Goal: Task Accomplishment & Management: Use online tool/utility

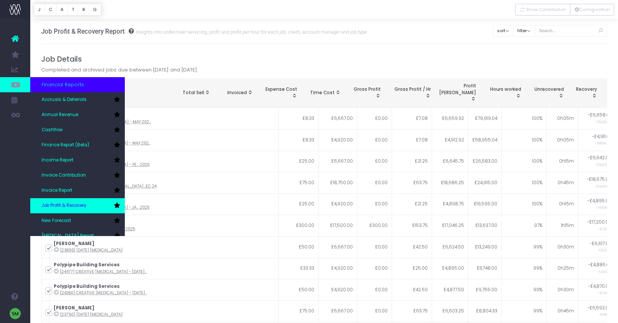
click at [99, 205] on link "Job Profit & Recovery" at bounding box center [77, 205] width 95 height 15
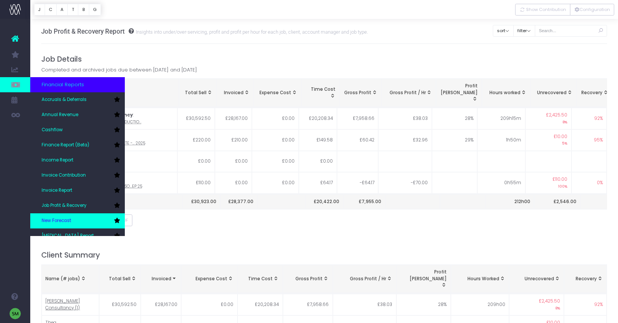
click at [80, 216] on link "New Forecast" at bounding box center [77, 220] width 95 height 15
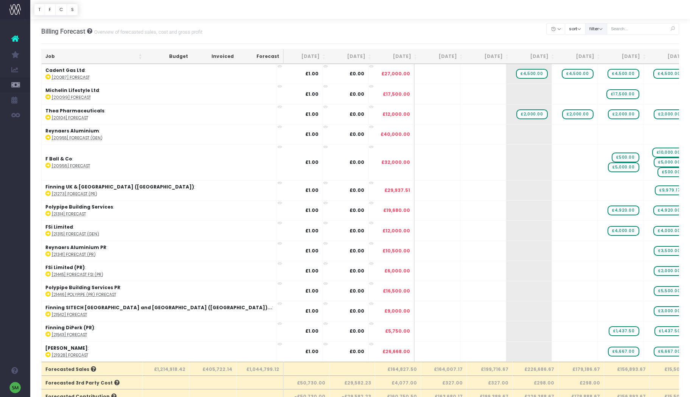
click at [606, 28] on button "filter" at bounding box center [596, 29] width 22 height 12
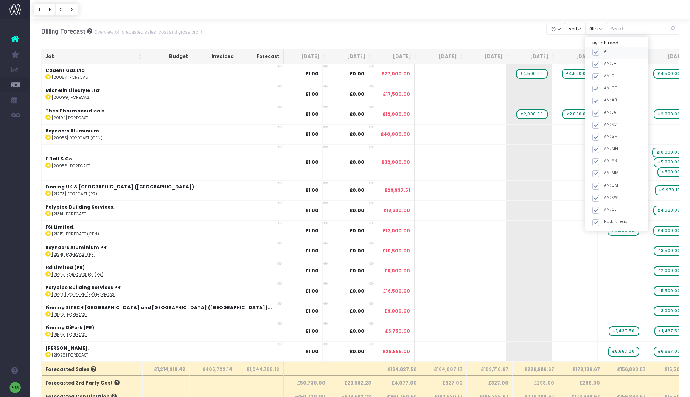
click at [599, 51] on span at bounding box center [595, 52] width 7 height 7
click at [604, 51] on input "All" at bounding box center [605, 50] width 5 height 5
checkbox input "false"
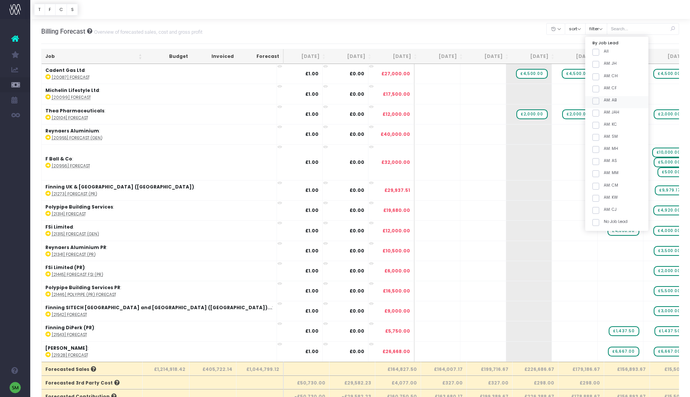
checkbox input "false"
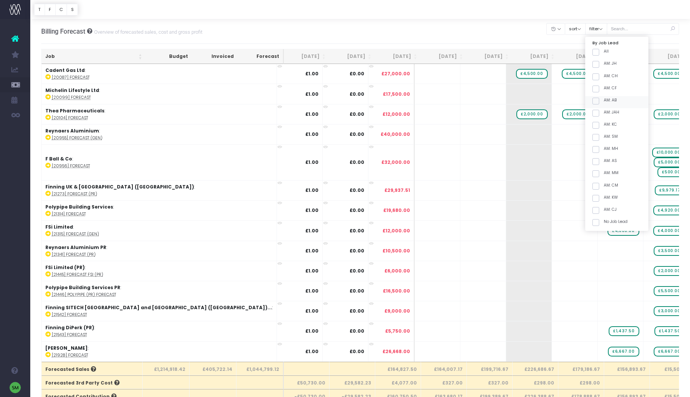
checkbox input "false"
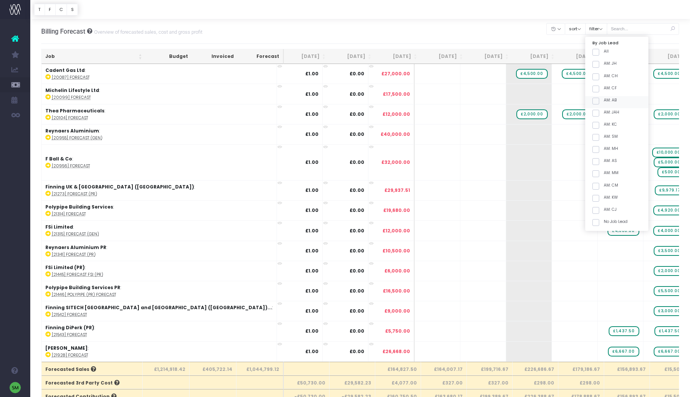
checkbox input "false"
click at [599, 126] on span at bounding box center [595, 125] width 7 height 7
click at [604, 126] on input "AM: KC" at bounding box center [605, 123] width 5 height 5
checkbox input "true"
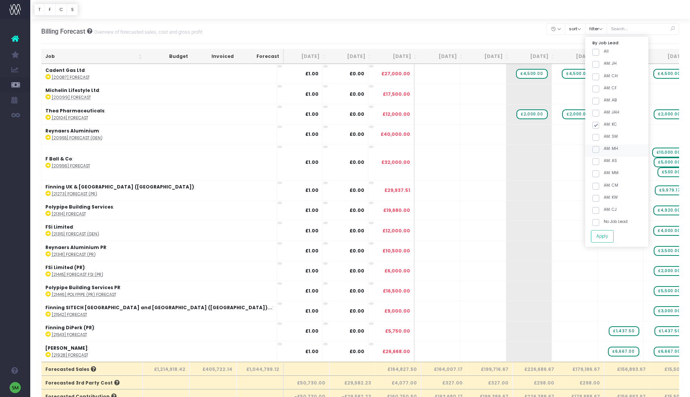
click at [599, 135] on span at bounding box center [595, 137] width 7 height 7
click at [603, 135] on input "AM: SM" at bounding box center [605, 135] width 5 height 5
checkbox input "true"
click at [608, 235] on button "Apply" at bounding box center [601, 236] width 23 height 12
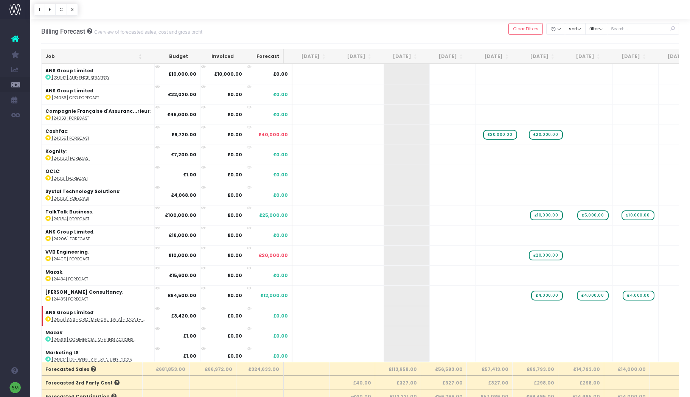
click at [139, 59] on th "Job" at bounding box center [94, 56] width 104 height 15
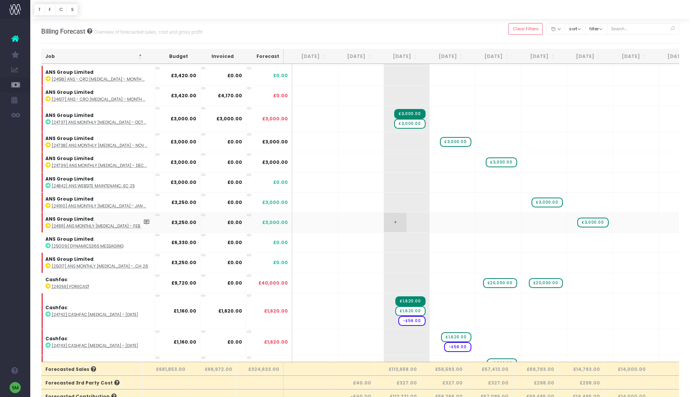
scroll to position [53, 0]
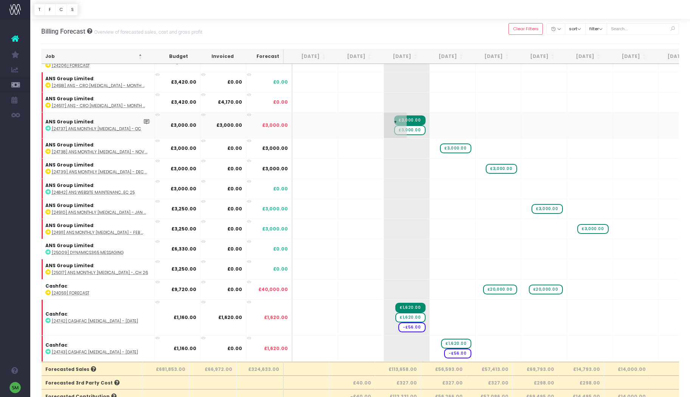
click at [413, 130] on span "£3,000.00" at bounding box center [409, 130] width 31 height 10
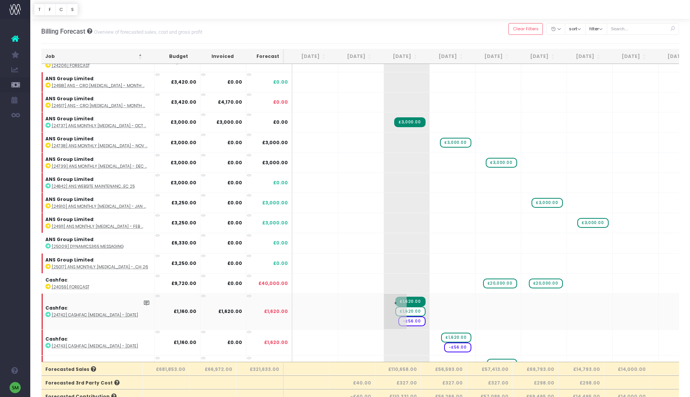
click at [407, 311] on span "£1,620.00" at bounding box center [410, 311] width 30 height 10
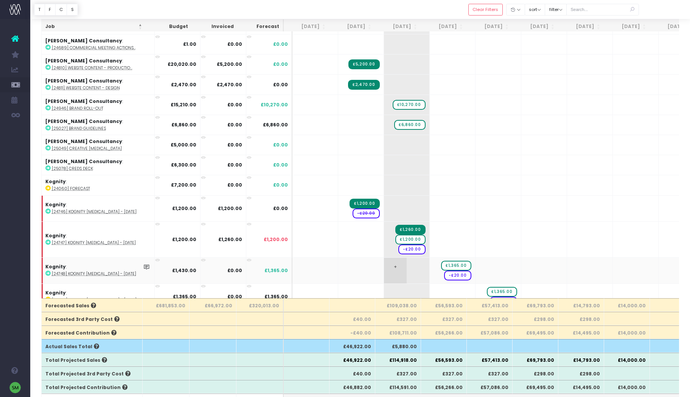
scroll to position [451, 0]
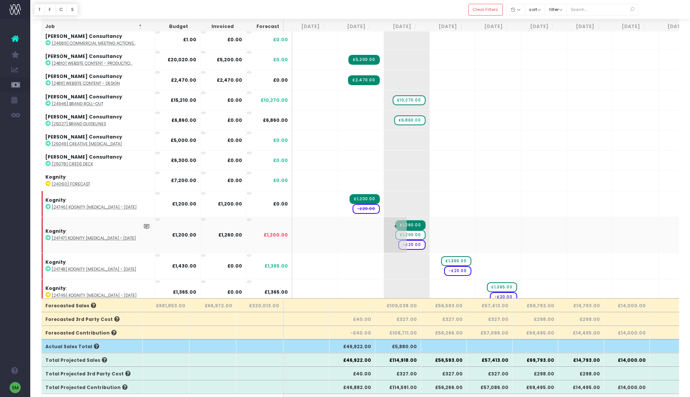
click at [411, 234] on span "£1,200.00" at bounding box center [410, 235] width 30 height 10
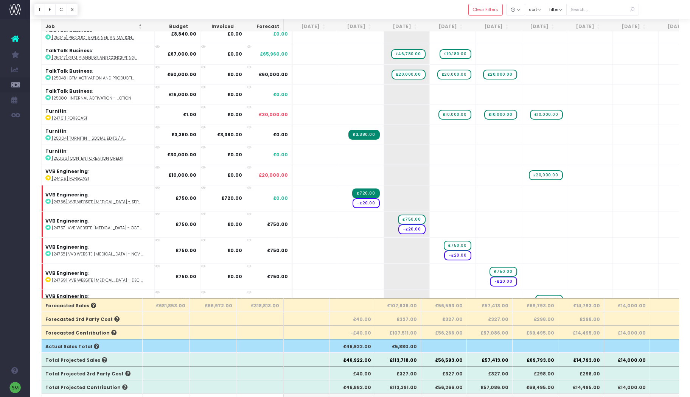
scroll to position [1244, 0]
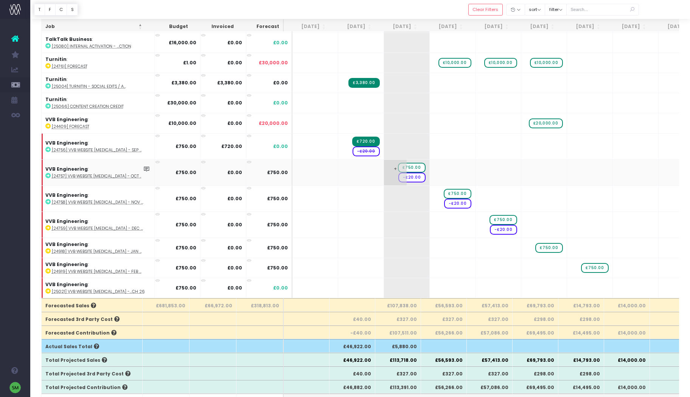
click at [404, 163] on span "£750.00" at bounding box center [411, 168] width 27 height 10
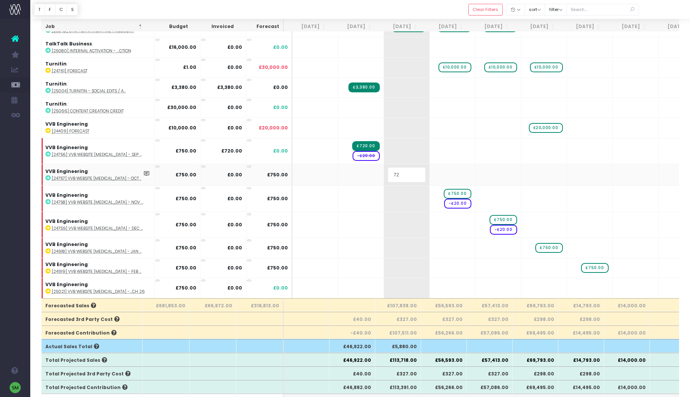
type input "720"
drag, startPoint x: 397, startPoint y: 172, endPoint x: 382, endPoint y: 170, distance: 14.4
click at [387, 170] on input "720" at bounding box center [406, 174] width 38 height 15
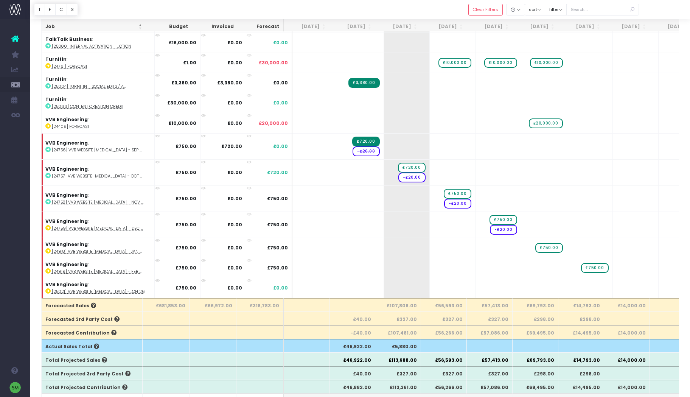
scroll to position [1238, 0]
click at [451, 193] on span "£750.00" at bounding box center [456, 194] width 27 height 10
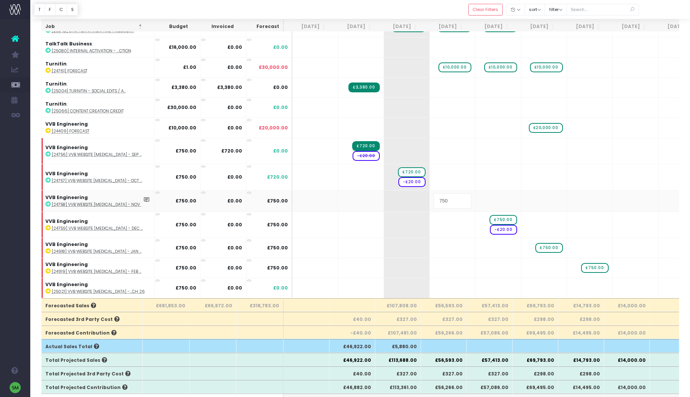
click at [451, 193] on input "750" at bounding box center [452, 200] width 38 height 15
type input "720"
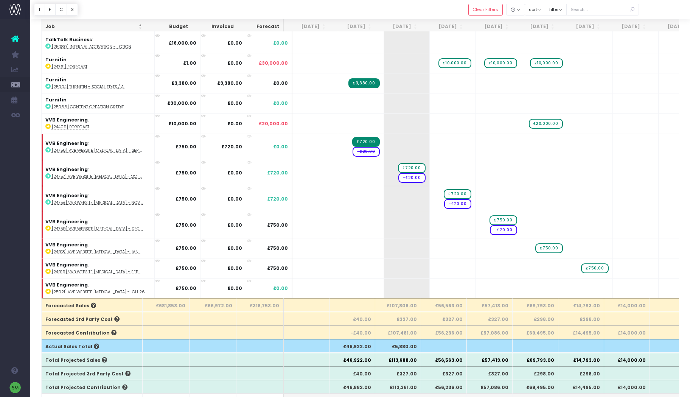
click at [497, 219] on span "£750.00" at bounding box center [502, 220] width 27 height 10
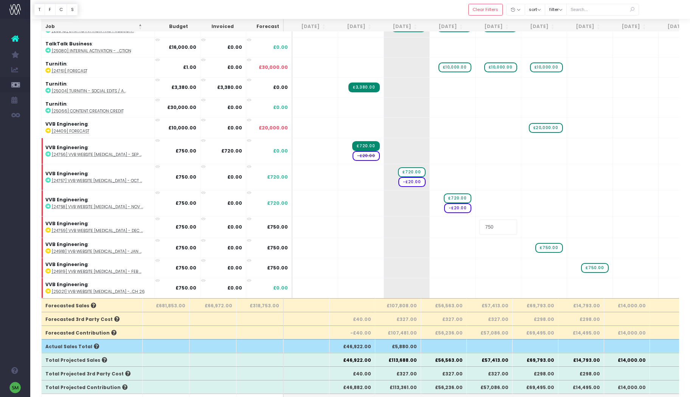
click at [497, 219] on input "750" at bounding box center [498, 226] width 38 height 15
type input "720"
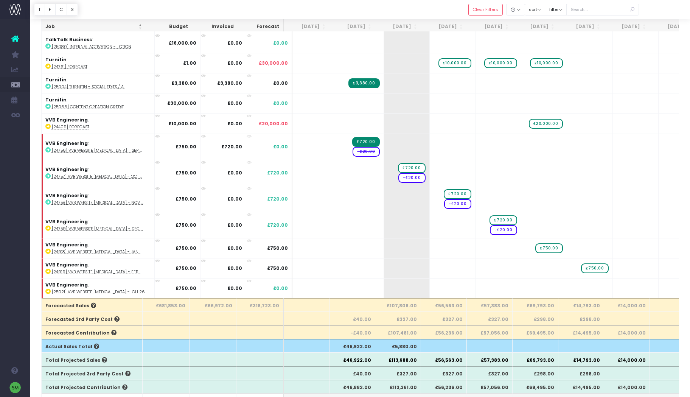
click at [542, 247] on span "£750.00" at bounding box center [548, 248] width 27 height 10
type input "720"
click at [590, 268] on span "£750.00" at bounding box center [594, 268] width 27 height 10
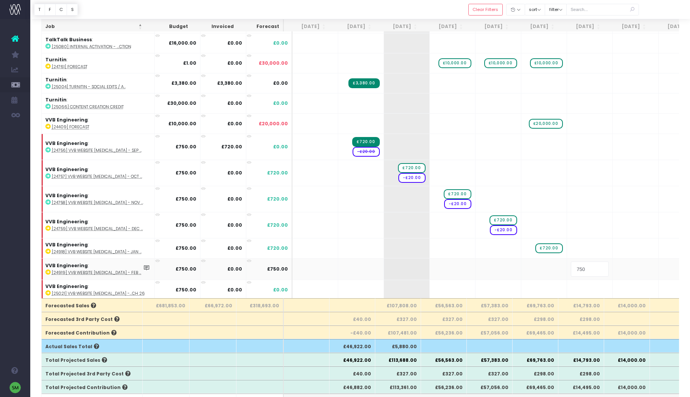
type input "720"
click at [528, 253] on span "+" at bounding box center [532, 248] width 23 height 20
click at [526, 248] on span "+" at bounding box center [532, 248] width 23 height 20
type input "-20"
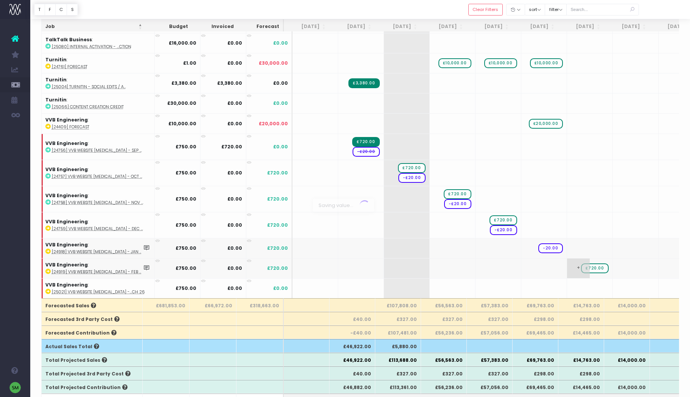
click at [562, 272] on body "Oh my... this is bad. wayahead wasn't able to load this page. Please contact su…" at bounding box center [345, 134] width 690 height 397
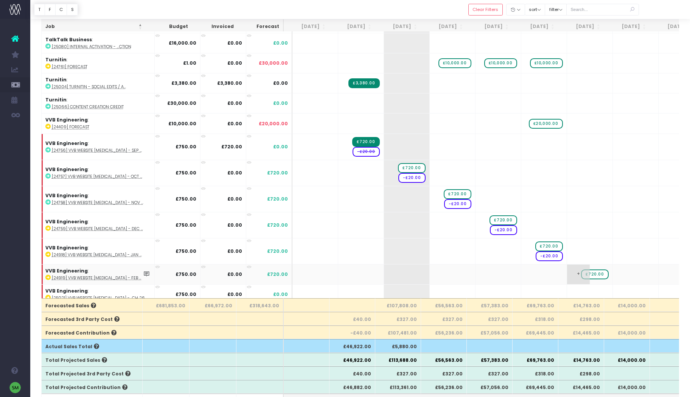
click at [567, 272] on span "+" at bounding box center [578, 274] width 23 height 20
type input "-20"
click at [554, 271] on body "Oh my... this is bad. wayahead wasn't able to load this page. Please contact su…" at bounding box center [345, 134] width 690 height 397
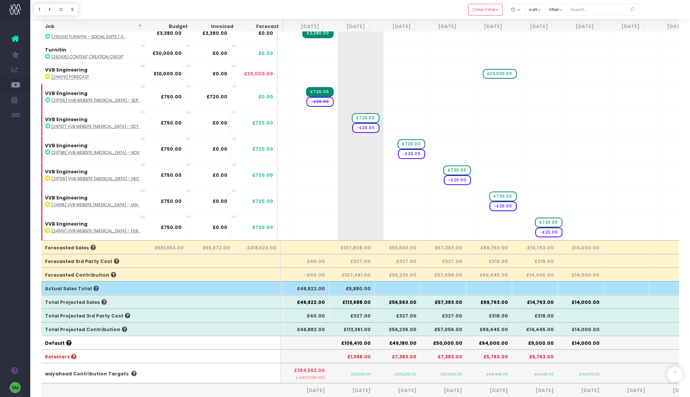
scroll to position [1256, 46]
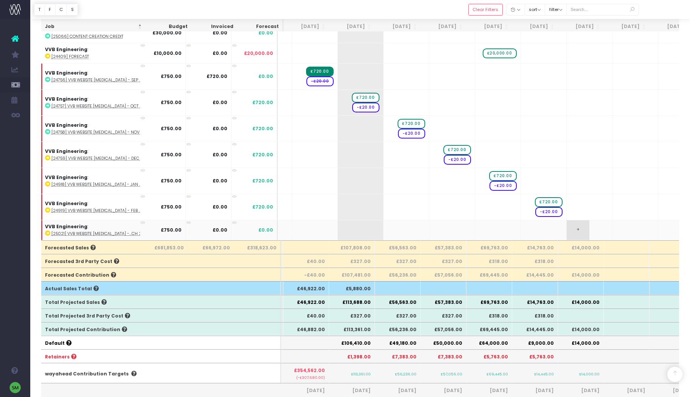
click at [569, 223] on span "+" at bounding box center [577, 230] width 23 height 20
click at [570, 223] on span "+" at bounding box center [577, 230] width 23 height 20
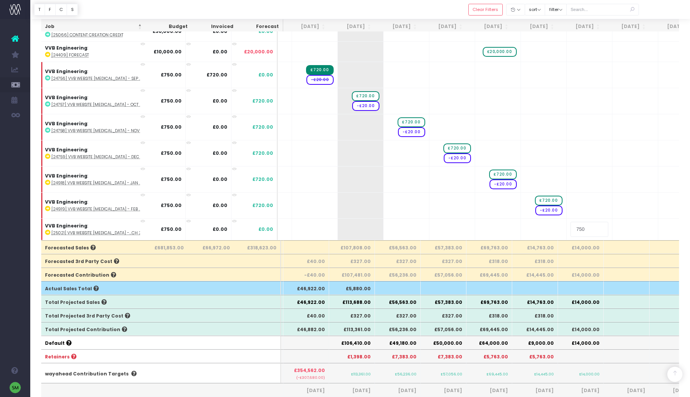
drag, startPoint x: 572, startPoint y: 226, endPoint x: 587, endPoint y: 240, distance: 21.7
click at [572, 226] on input "750" at bounding box center [589, 229] width 38 height 15
type input "720"
click at [612, 222] on body "Oh my... this is bad. wayahead wasn't able to load this page. Please contact su…" at bounding box center [345, 77] width 690 height 397
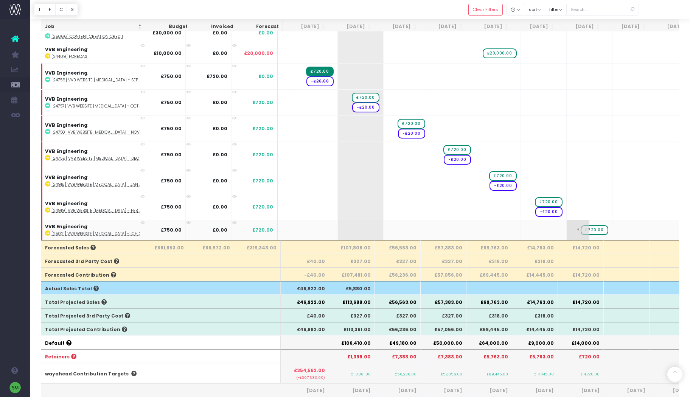
click at [602, 220] on td "+ £720.00" at bounding box center [589, 230] width 46 height 20
click at [568, 225] on span "+" at bounding box center [577, 230] width 23 height 20
click at [570, 222] on span "+" at bounding box center [577, 230] width 23 height 20
click at [595, 229] on td "+ £720.00" at bounding box center [589, 230] width 46 height 20
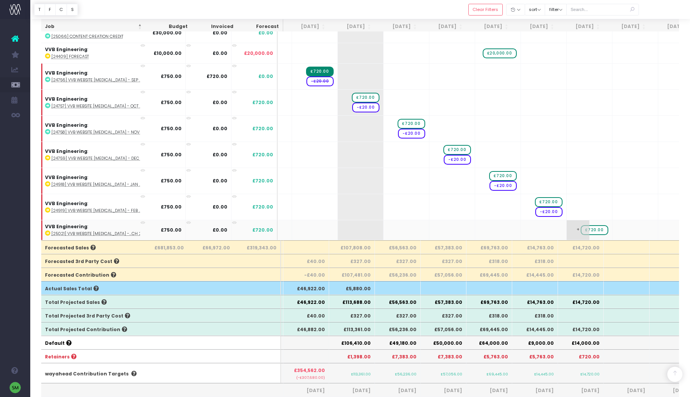
click at [571, 222] on span "+" at bounding box center [577, 230] width 23 height 20
click at [569, 223] on span "+" at bounding box center [577, 230] width 23 height 20
click at [568, 223] on span "+" at bounding box center [577, 230] width 23 height 20
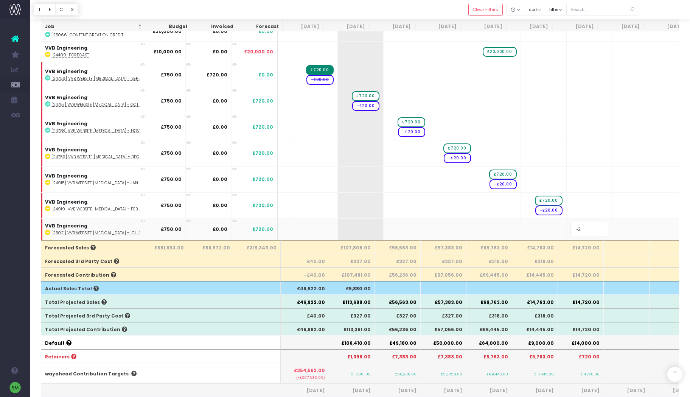
type input "-20"
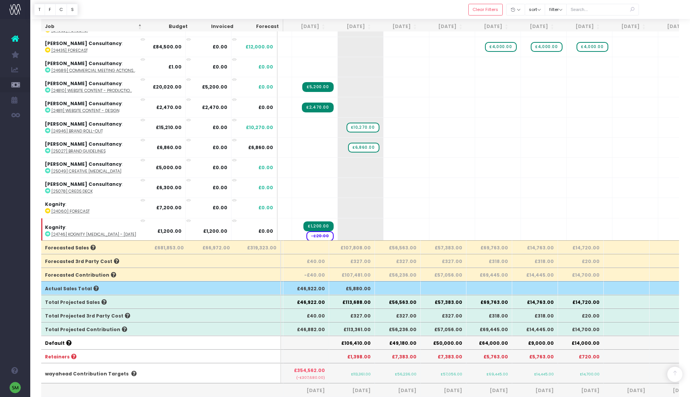
scroll to position [312, 46]
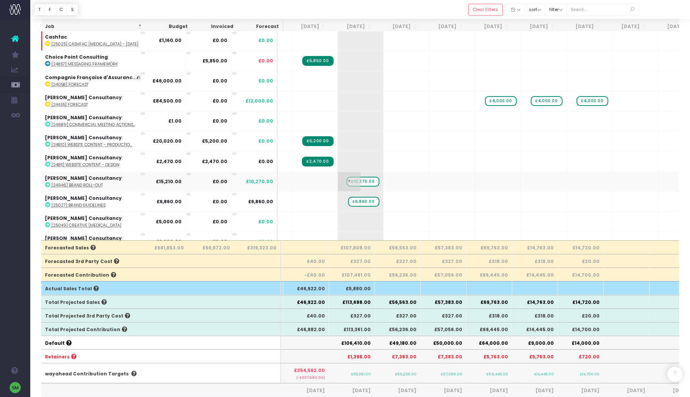
click at [359, 181] on span "£10,270.00" at bounding box center [362, 182] width 33 height 10
type input "15210"
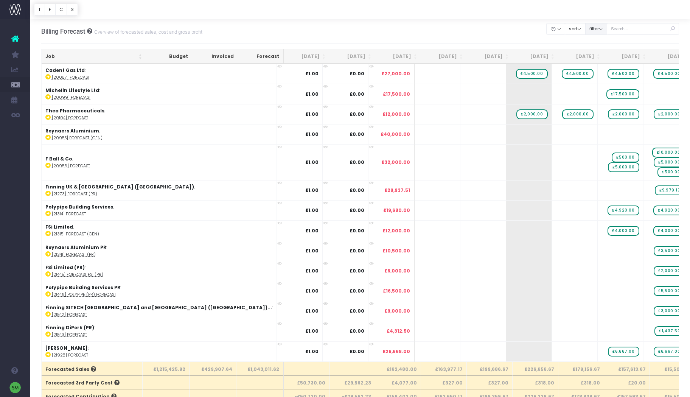
click at [603, 30] on button "filter" at bounding box center [596, 29] width 22 height 12
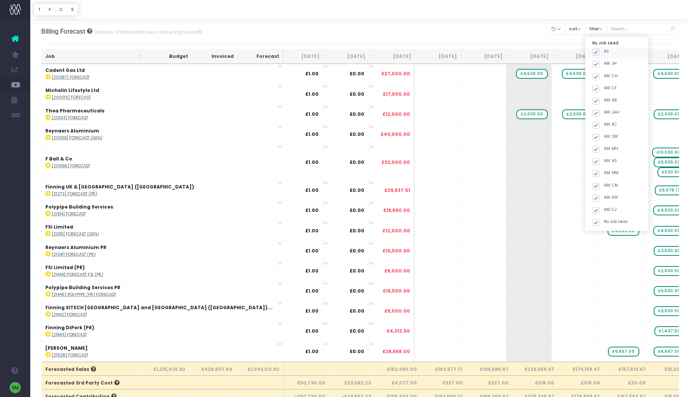
click at [599, 51] on span at bounding box center [595, 52] width 7 height 7
click at [603, 51] on input "All" at bounding box center [605, 50] width 5 height 5
checkbox input "false"
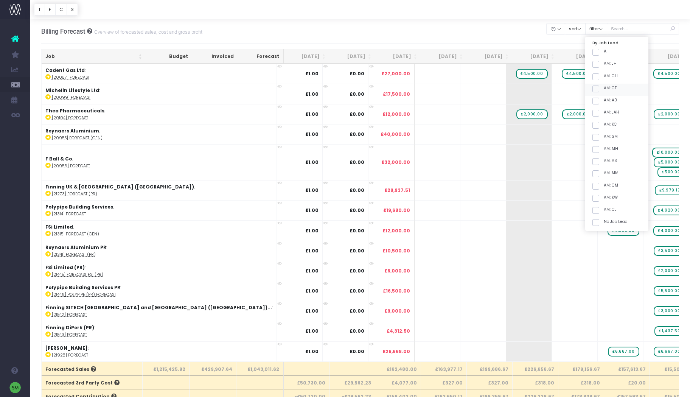
checkbox input "false"
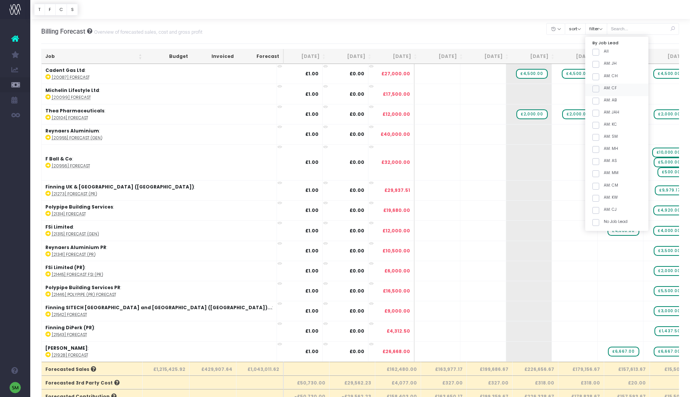
checkbox input "false"
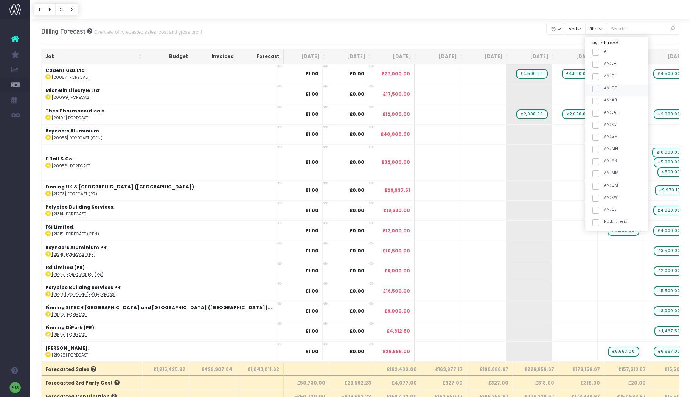
checkbox input "false"
click at [599, 125] on span at bounding box center [595, 125] width 7 height 7
click at [603, 125] on input "AM: KC" at bounding box center [605, 123] width 5 height 5
checkbox input "true"
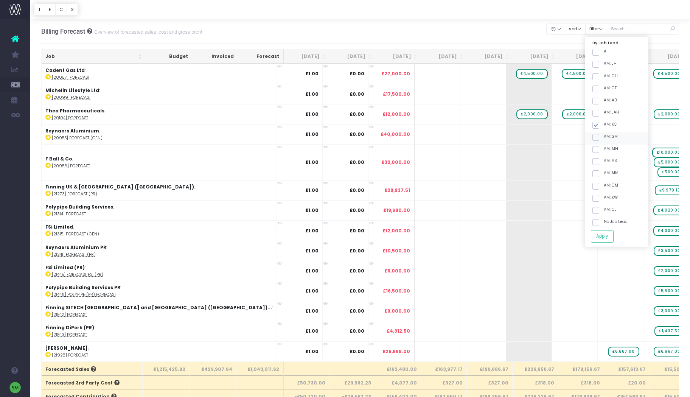
click at [599, 135] on span at bounding box center [595, 137] width 7 height 7
click at [603, 135] on input "AM: SM" at bounding box center [605, 135] width 5 height 5
checkbox input "true"
click at [613, 237] on button "Apply" at bounding box center [601, 236] width 23 height 12
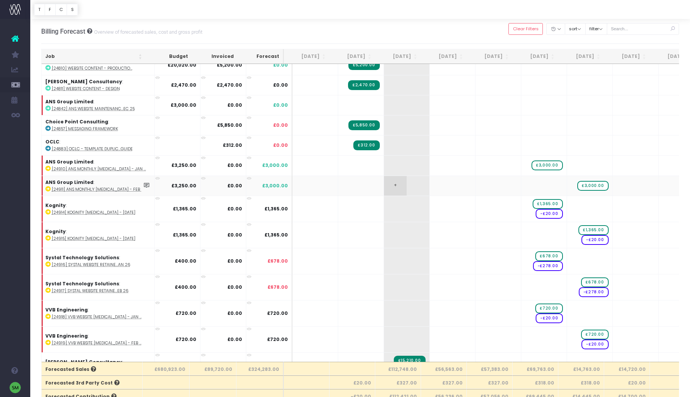
scroll to position [882, 0]
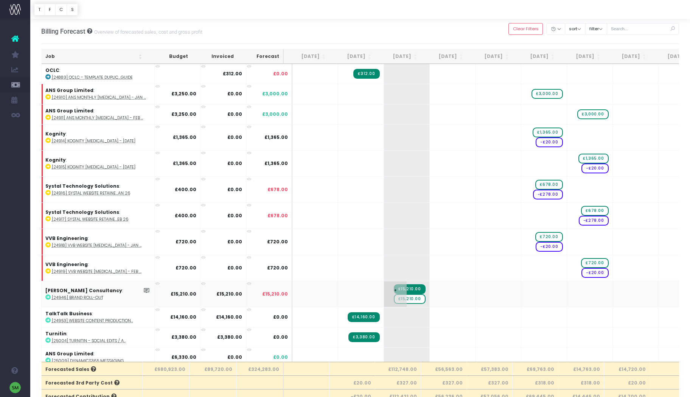
click at [411, 300] on span "£15,210.00" at bounding box center [410, 299] width 32 height 10
click at [411, 299] on span "£15,210.00" at bounding box center [410, 299] width 32 height 10
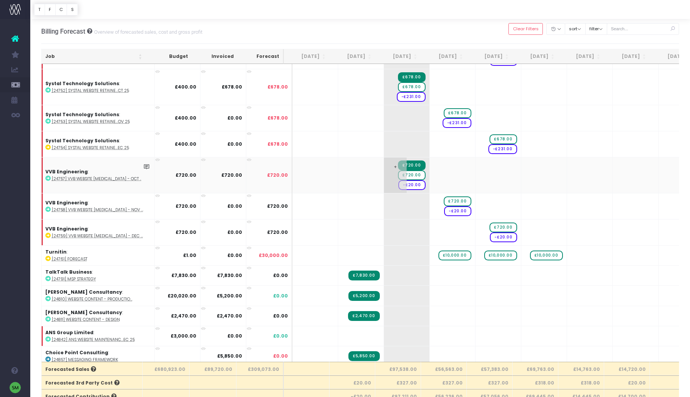
scroll to position [579, 0]
click at [410, 175] on span "£720.00" at bounding box center [411, 176] width 27 height 10
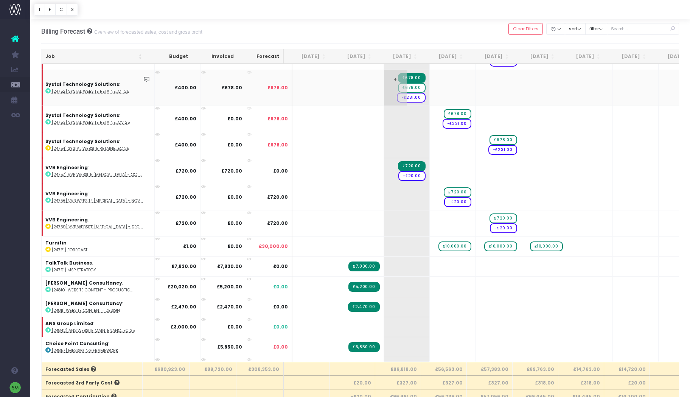
click at [410, 88] on span "£678.00" at bounding box center [411, 88] width 27 height 10
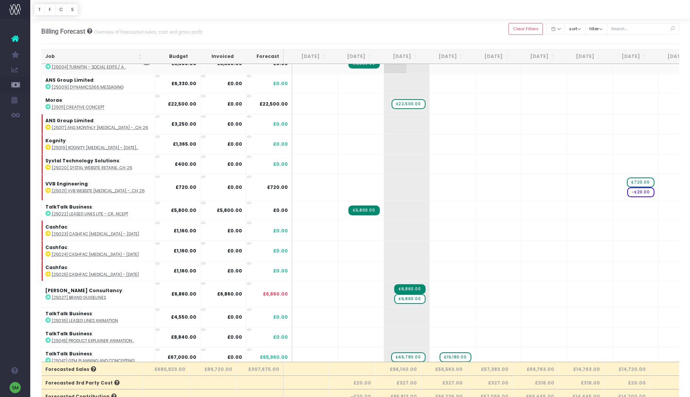
scroll to position [1196, 0]
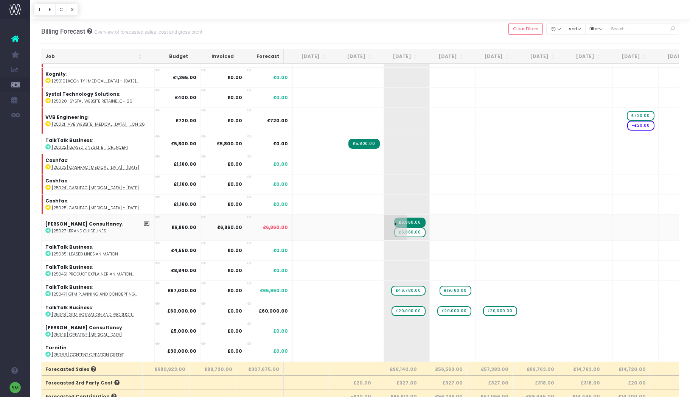
click at [408, 232] on span "£6,860.00" at bounding box center [409, 232] width 31 height 10
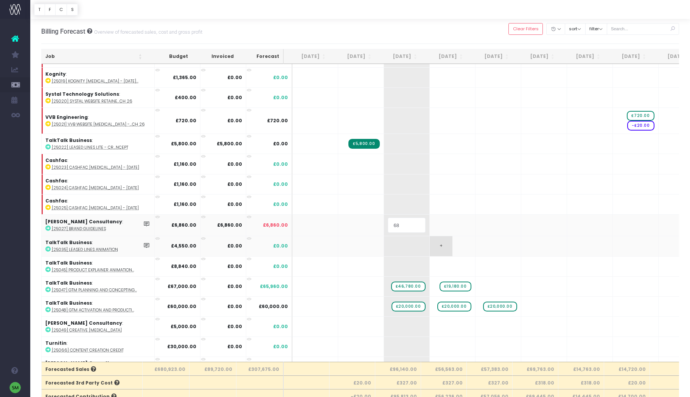
type input "6"
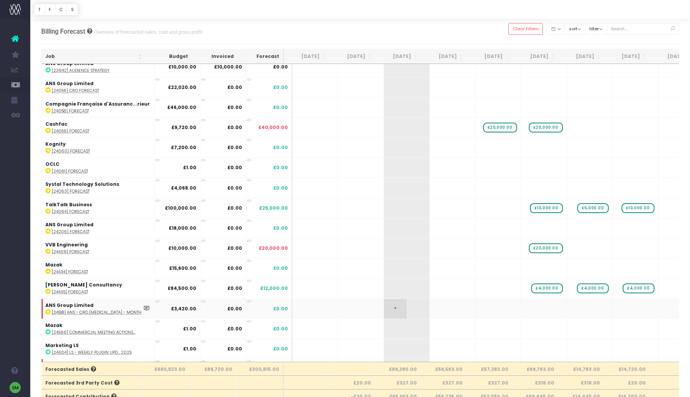
scroll to position [0, 0]
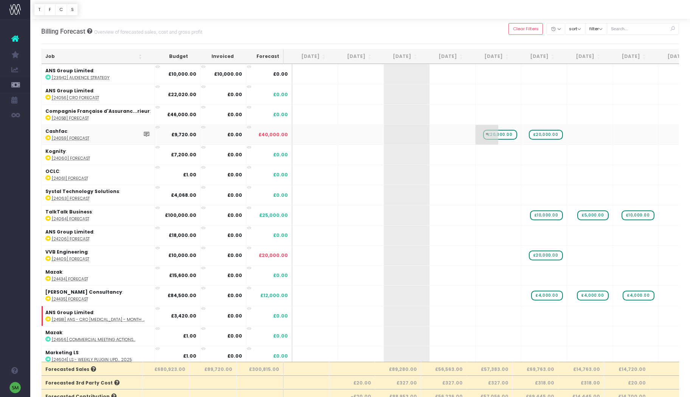
click at [502, 134] on span "£20,000.00" at bounding box center [500, 135] width 34 height 10
click at [547, 134] on span "£20,000.00" at bounding box center [545, 135] width 34 height 10
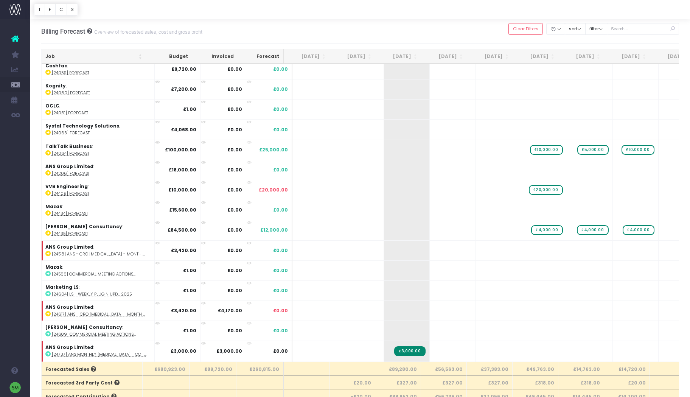
scroll to position [64, 0]
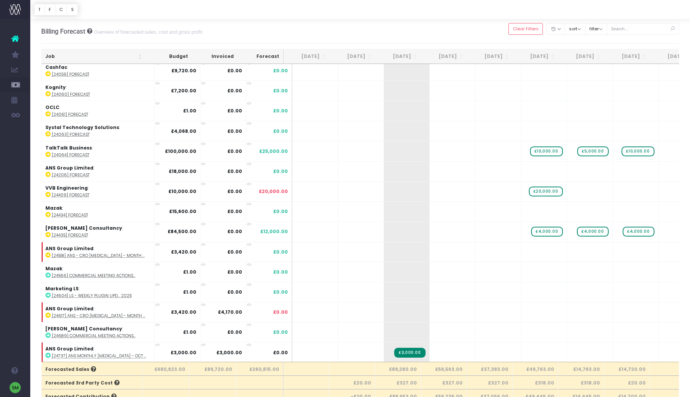
click at [139, 58] on th "Job" at bounding box center [94, 56] width 104 height 15
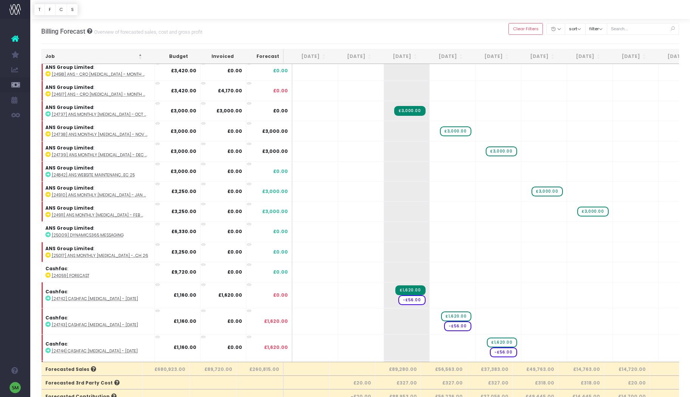
scroll to position [0, 0]
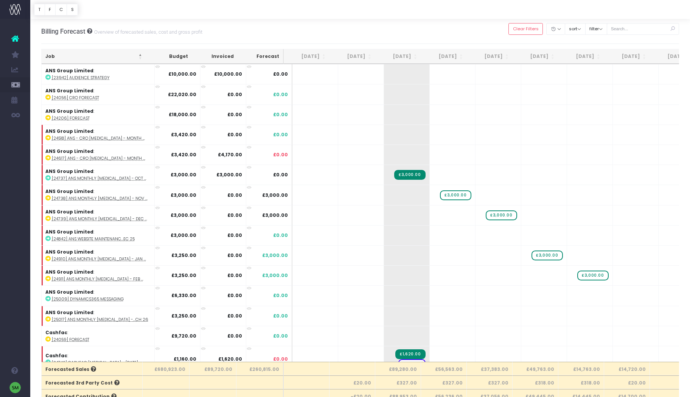
click at [141, 56] on th "Job" at bounding box center [94, 56] width 104 height 15
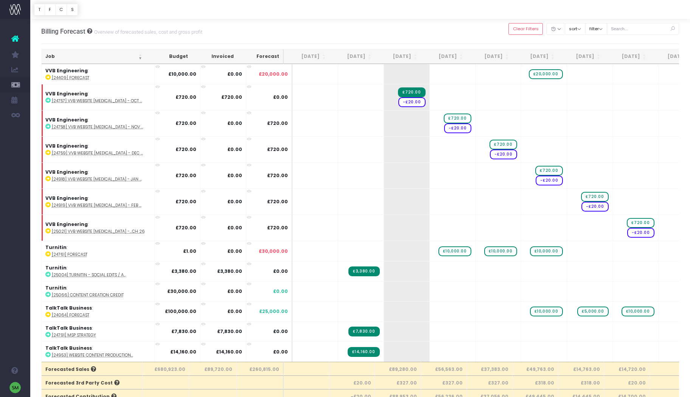
click at [141, 56] on th "Job" at bounding box center [94, 56] width 104 height 15
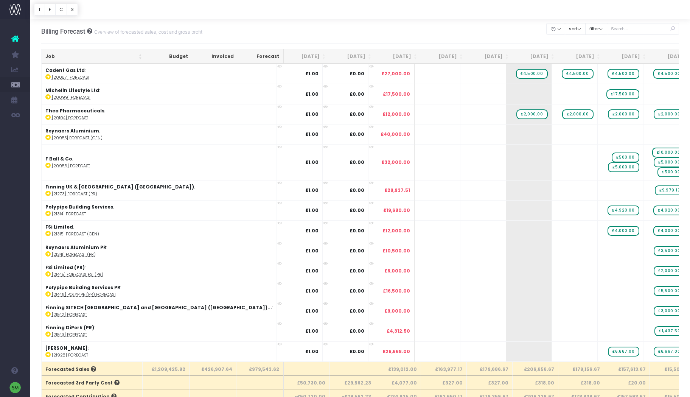
click at [628, 35] on div at bounding box center [642, 28] width 73 height 15
click at [672, 28] on icon at bounding box center [671, 28] width 13 height 15
click at [648, 29] on input "text" at bounding box center [642, 29] width 73 height 12
type input "frazer"
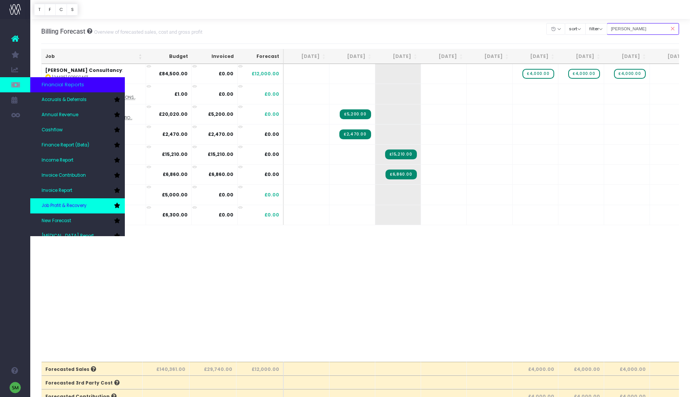
scroll to position [12, 0]
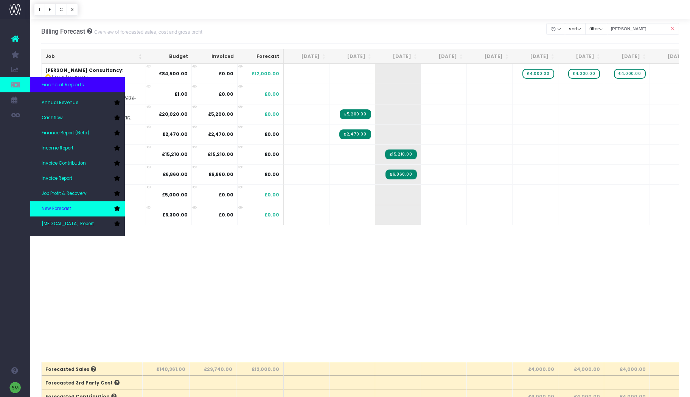
click at [79, 208] on link "New Forecast" at bounding box center [77, 208] width 95 height 15
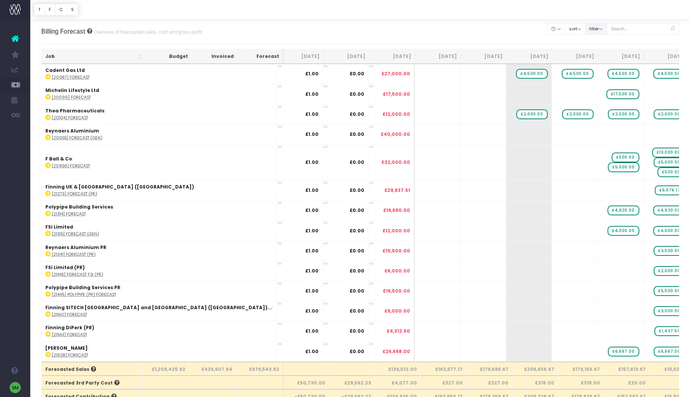
click at [607, 28] on button "filter" at bounding box center [596, 29] width 22 height 12
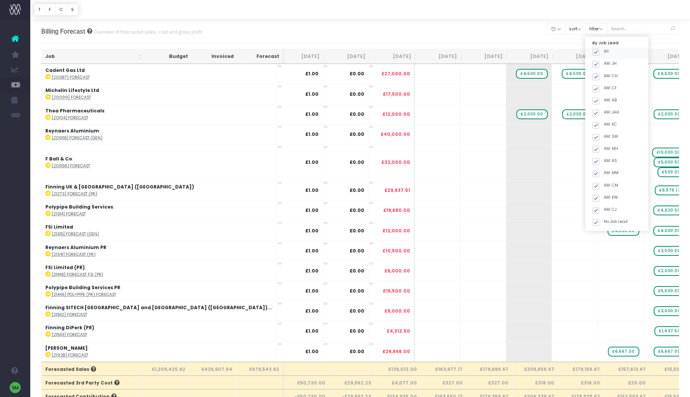
click at [599, 50] on span at bounding box center [595, 52] width 7 height 7
click at [603, 50] on input "All" at bounding box center [605, 50] width 5 height 5
checkbox input "false"
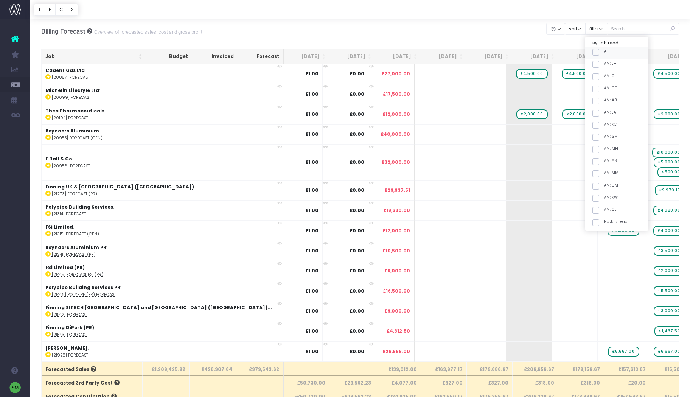
checkbox input "false"
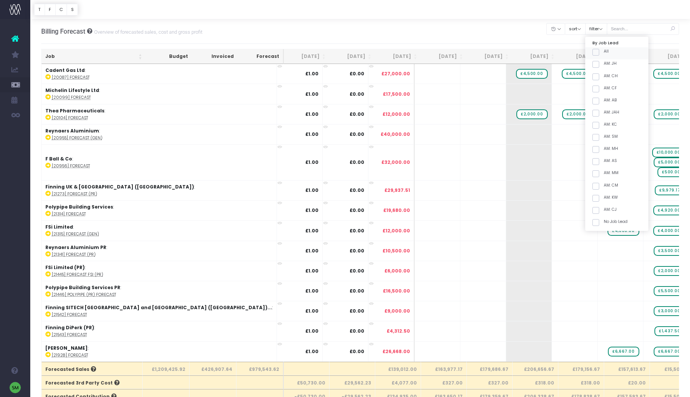
checkbox input "false"
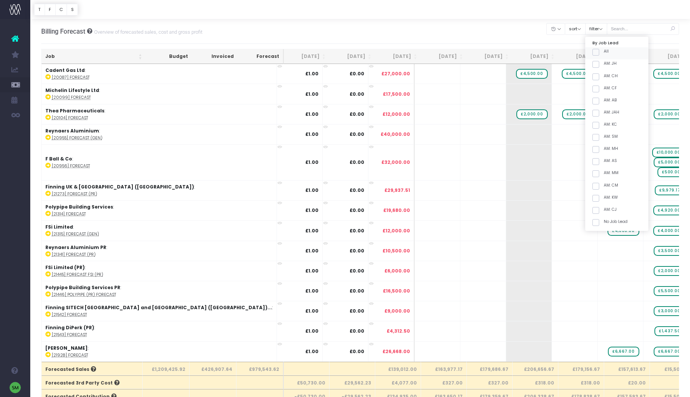
checkbox input "false"
click at [599, 139] on span at bounding box center [595, 137] width 7 height 7
click at [604, 138] on input "AM: SM" at bounding box center [605, 135] width 5 height 5
checkbox input "true"
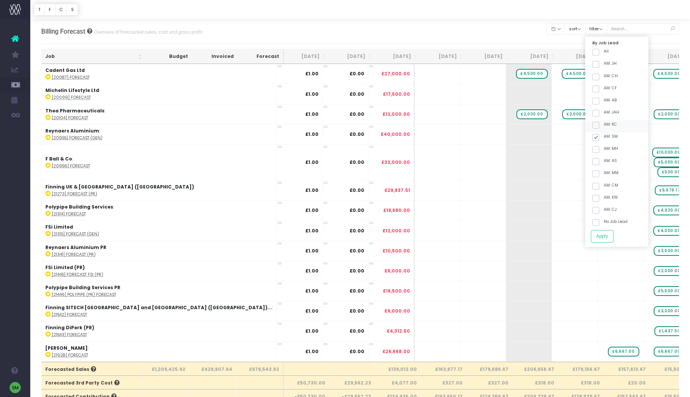
click at [599, 127] on span at bounding box center [595, 125] width 7 height 7
click at [604, 126] on input "AM: KC" at bounding box center [605, 123] width 5 height 5
checkbox input "true"
click at [606, 239] on button "Apply" at bounding box center [601, 236] width 23 height 12
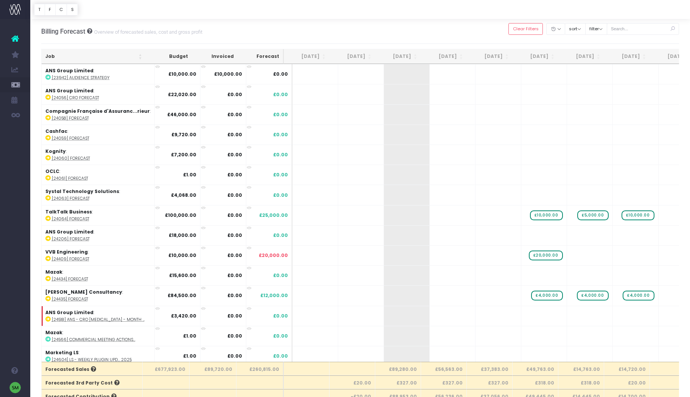
click at [140, 56] on th "Job" at bounding box center [94, 56] width 104 height 15
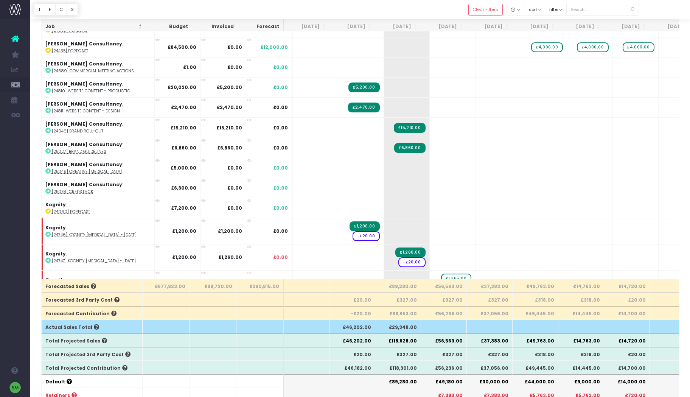
scroll to position [369, 0]
